Goal: Check status: Check status

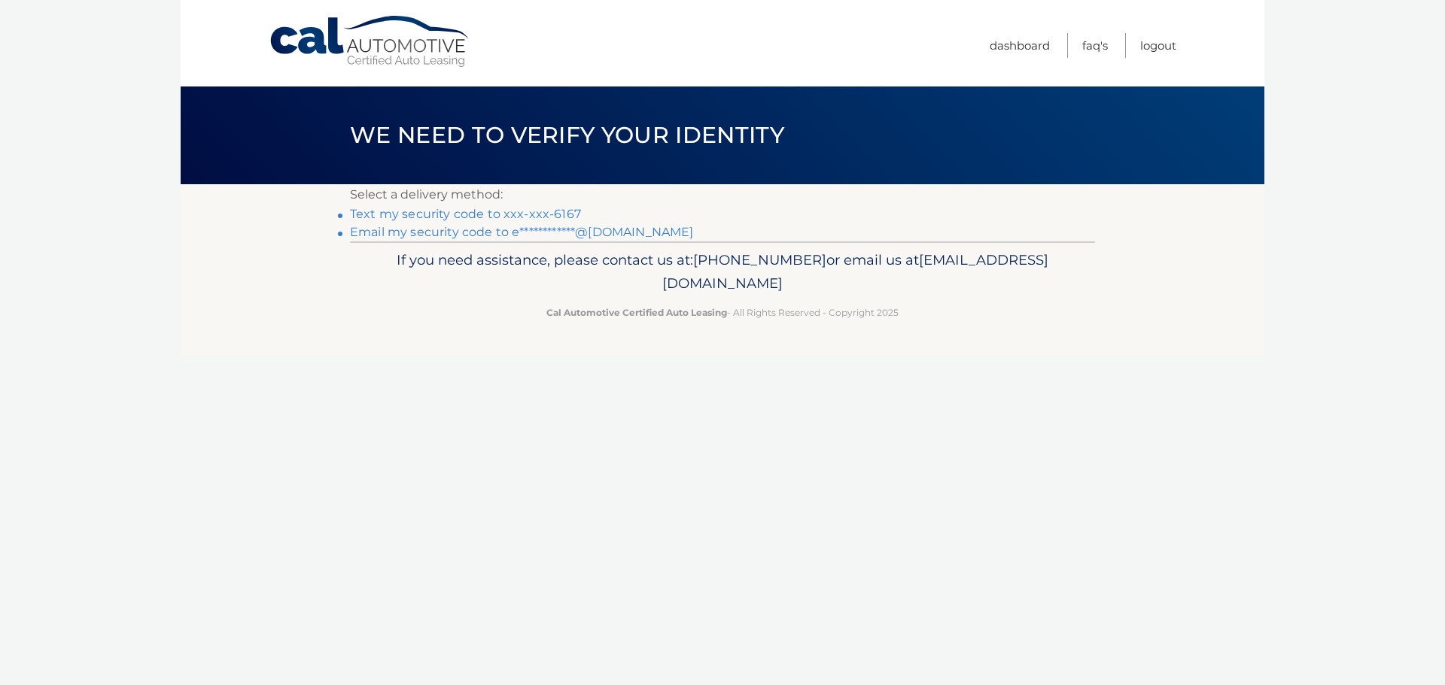
click at [542, 213] on link "Text my security code to xxx-xxx-6167" at bounding box center [465, 214] width 231 height 14
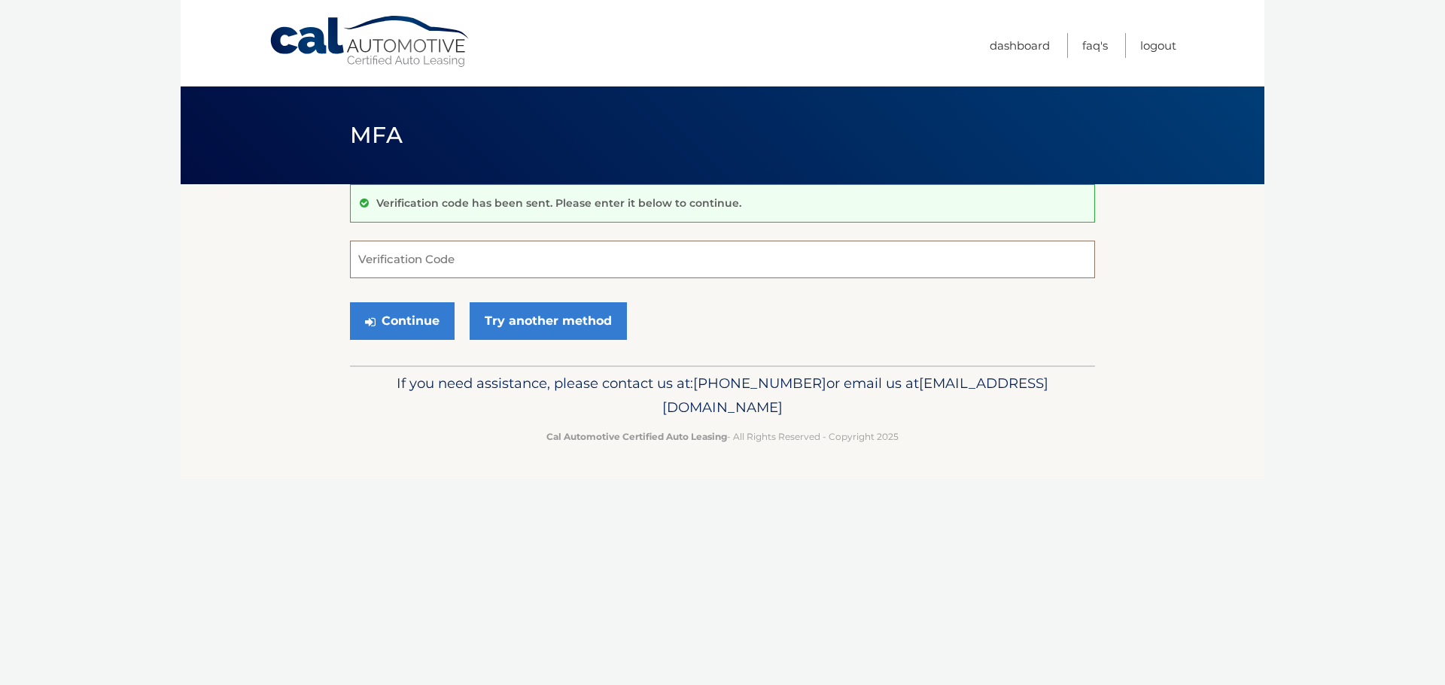
click at [511, 260] on input "Verification Code" at bounding box center [722, 260] width 745 height 38
type input "788942"
click at [411, 324] on button "Continue" at bounding box center [402, 321] width 105 height 38
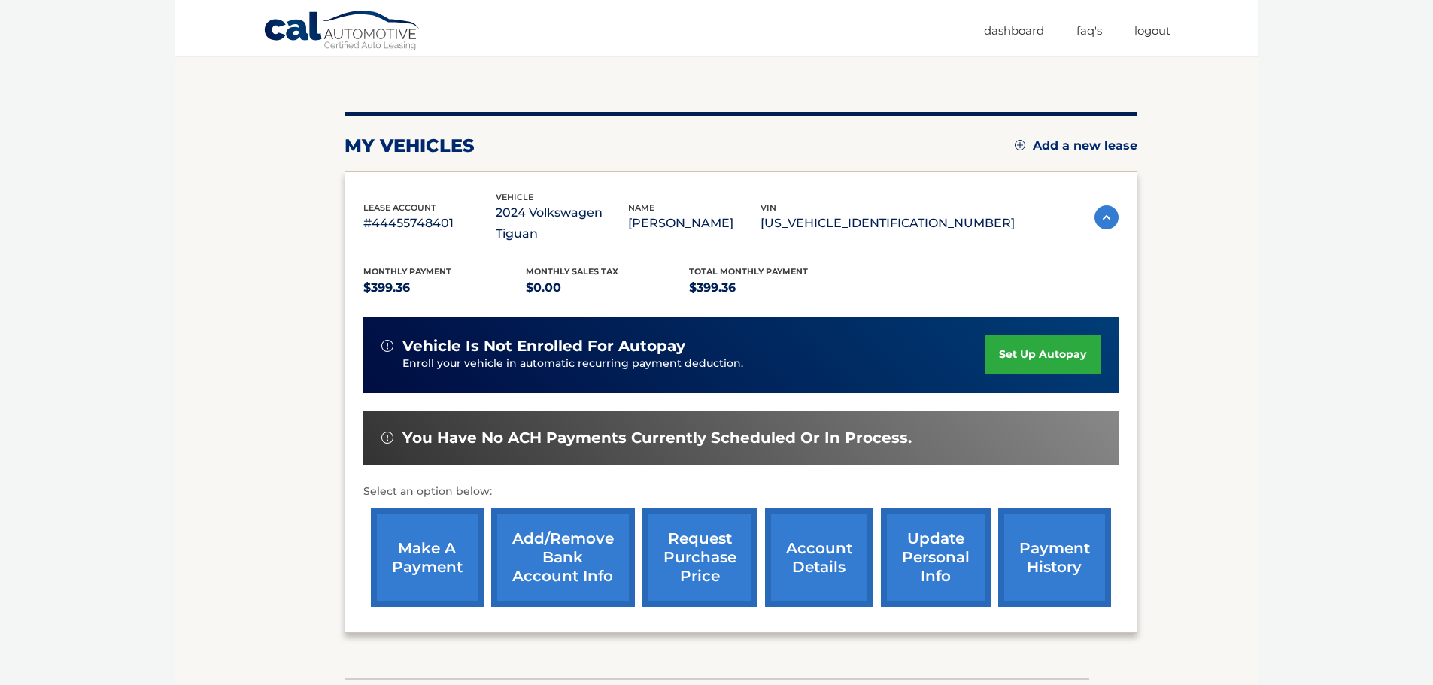
scroll to position [226, 0]
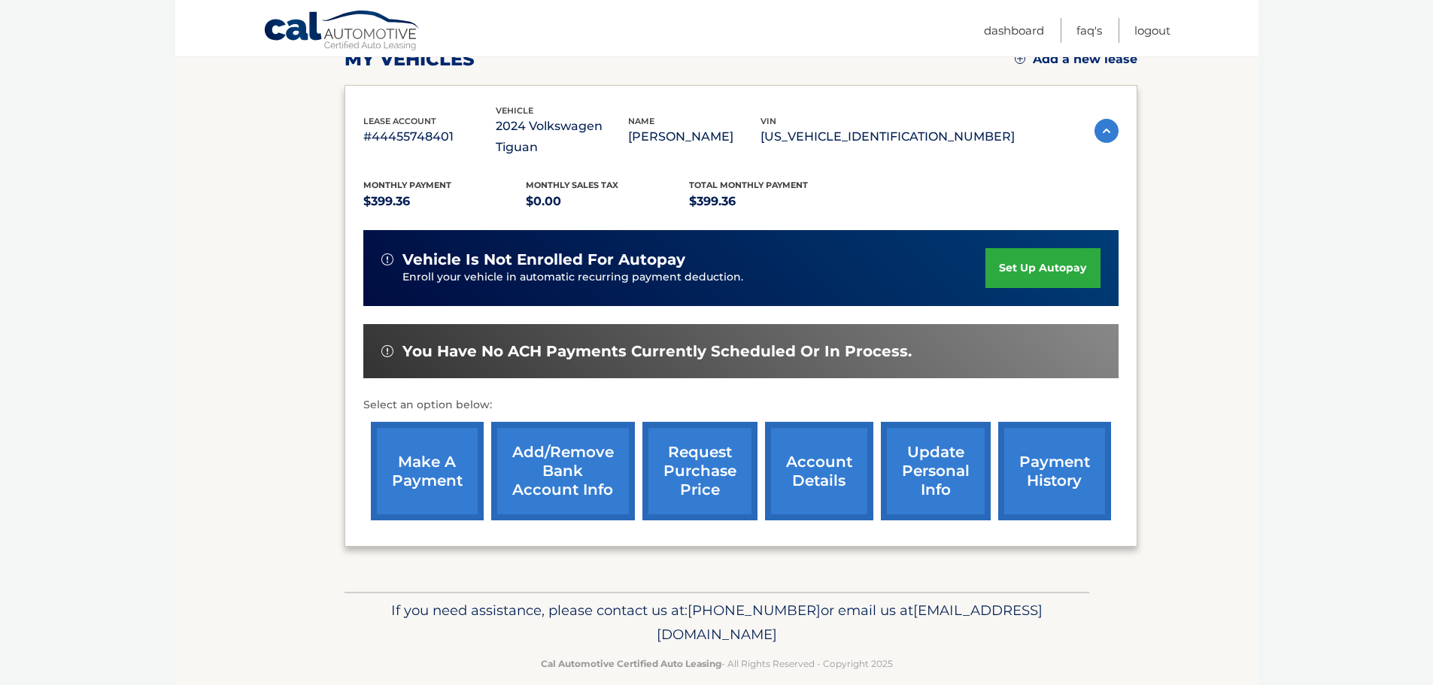
click at [1027, 437] on link "payment history" at bounding box center [1054, 471] width 113 height 99
